Goal: Contribute content: Add original content to the website for others to see

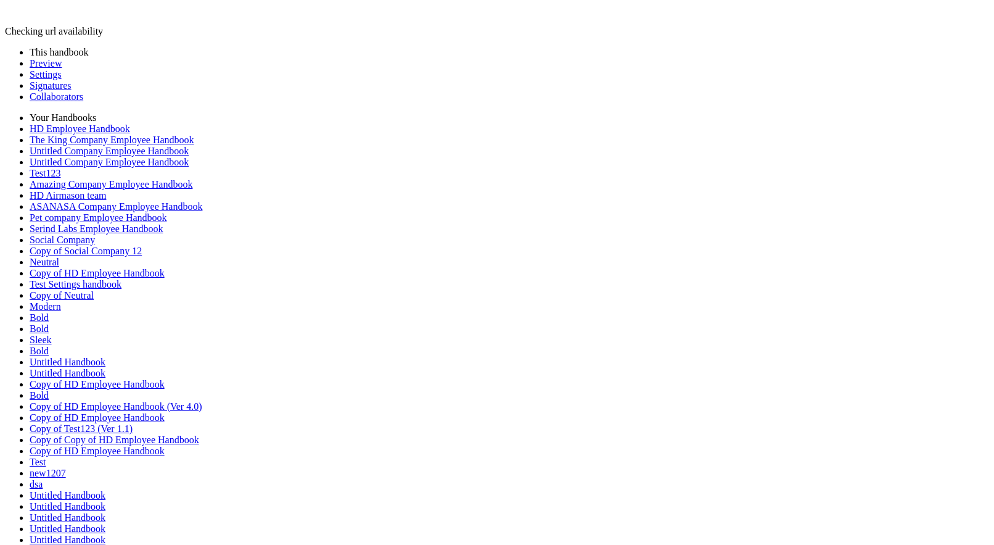
scroll to position [498, 0]
type input "********"
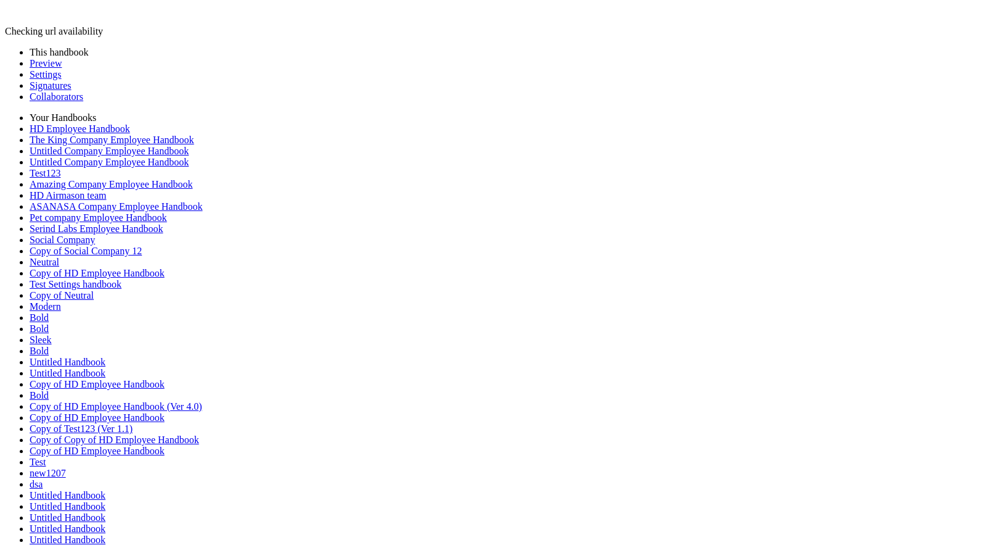
type input "****"
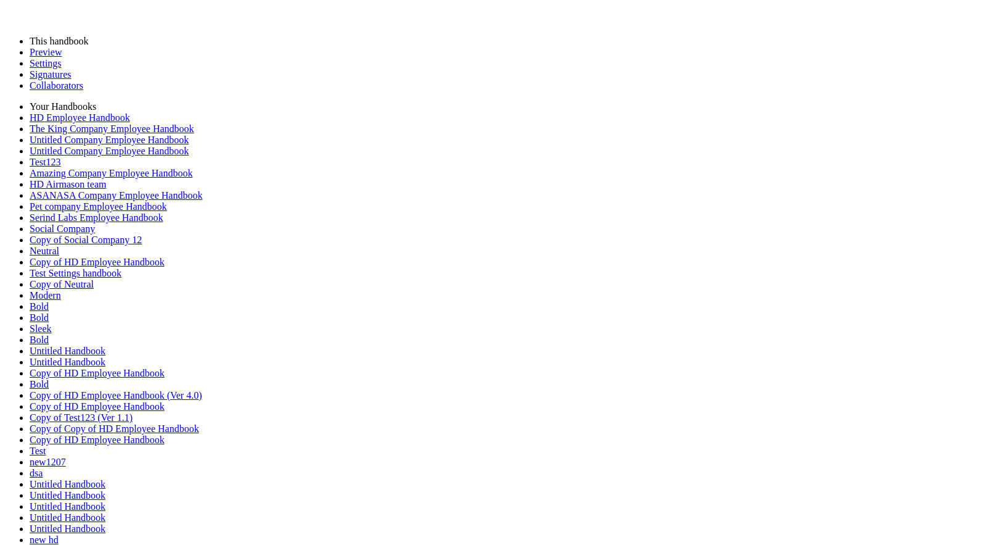
scroll to position [0, 0]
